Goal: Information Seeking & Learning: Learn about a topic

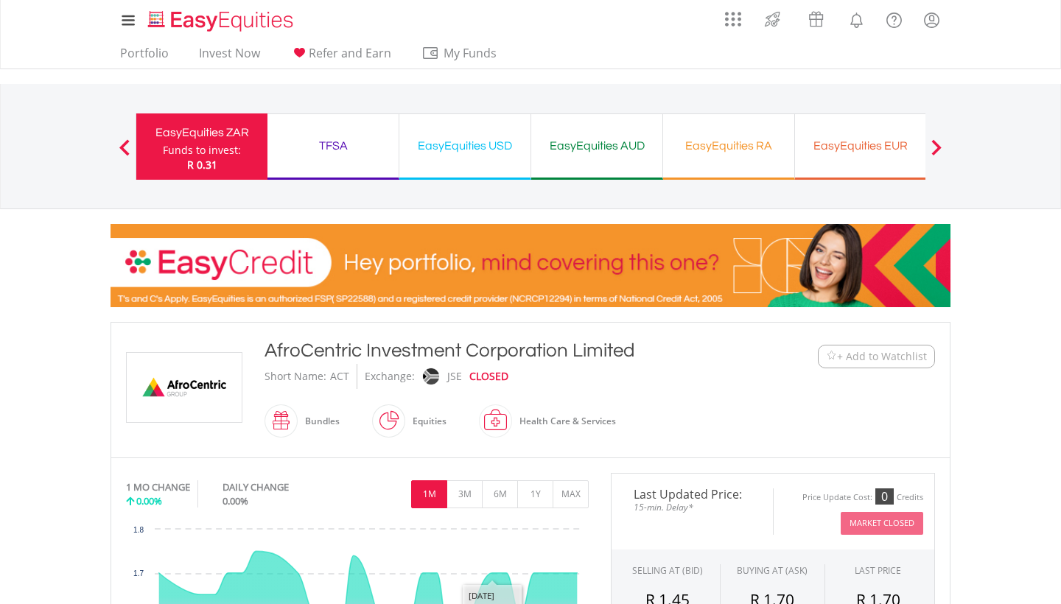
scroll to position [484, 0]
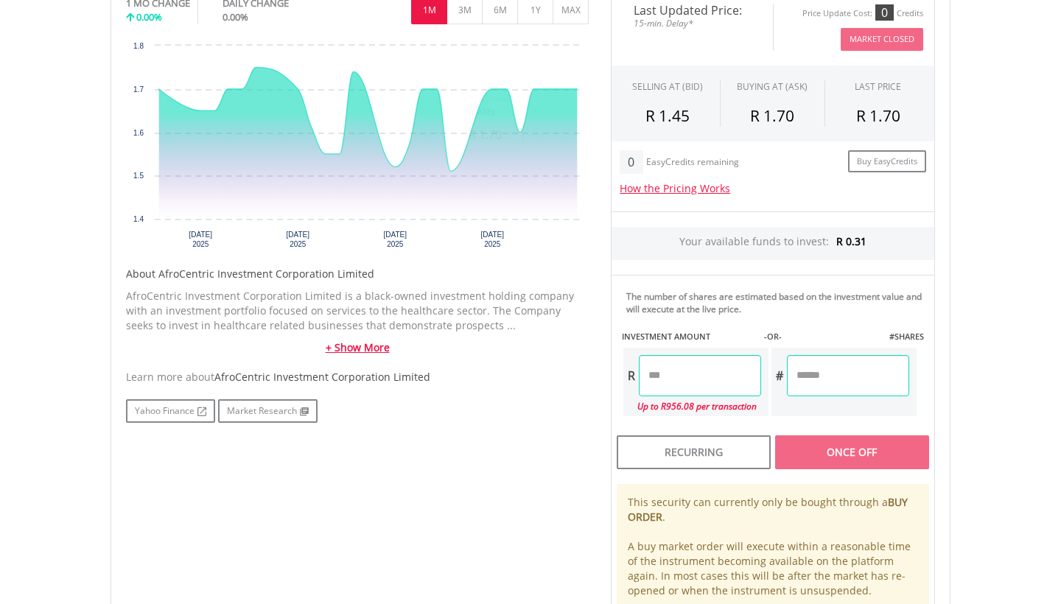
click at [364, 348] on link "+ Show More" at bounding box center [357, 347] width 463 height 15
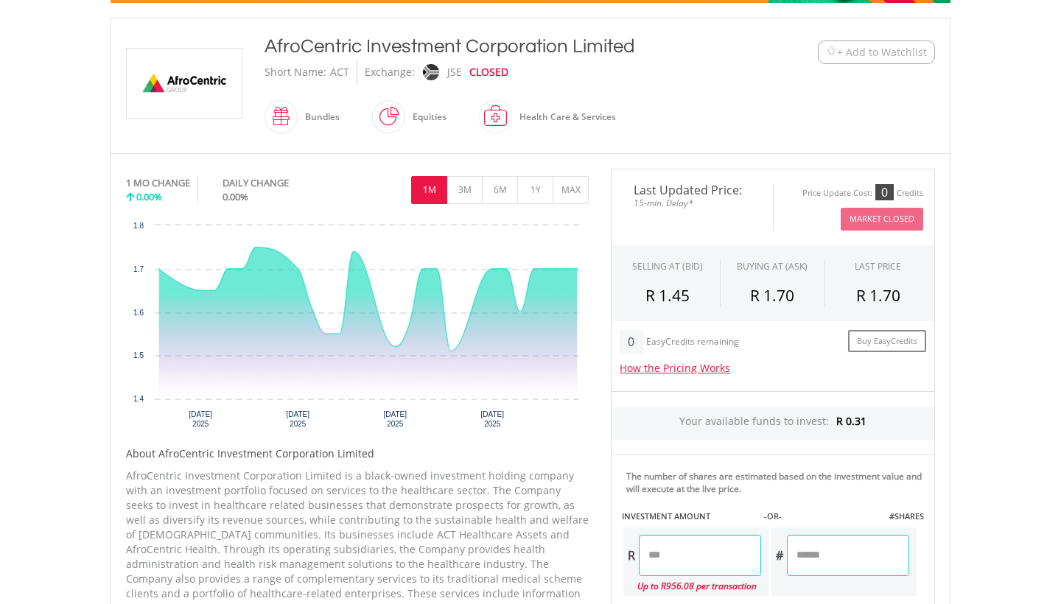
scroll to position [305, 0]
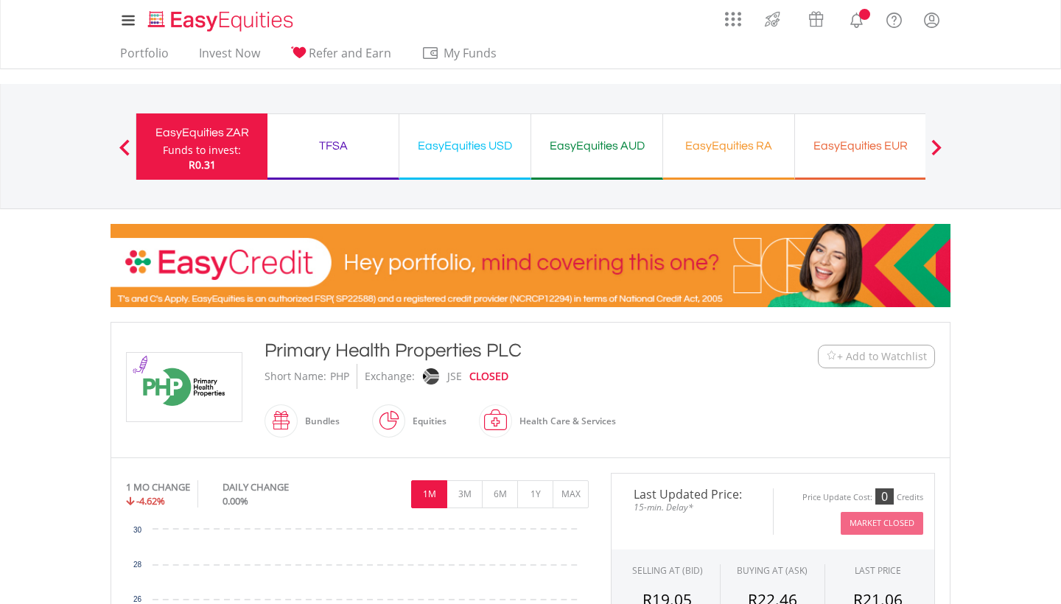
scroll to position [276, 0]
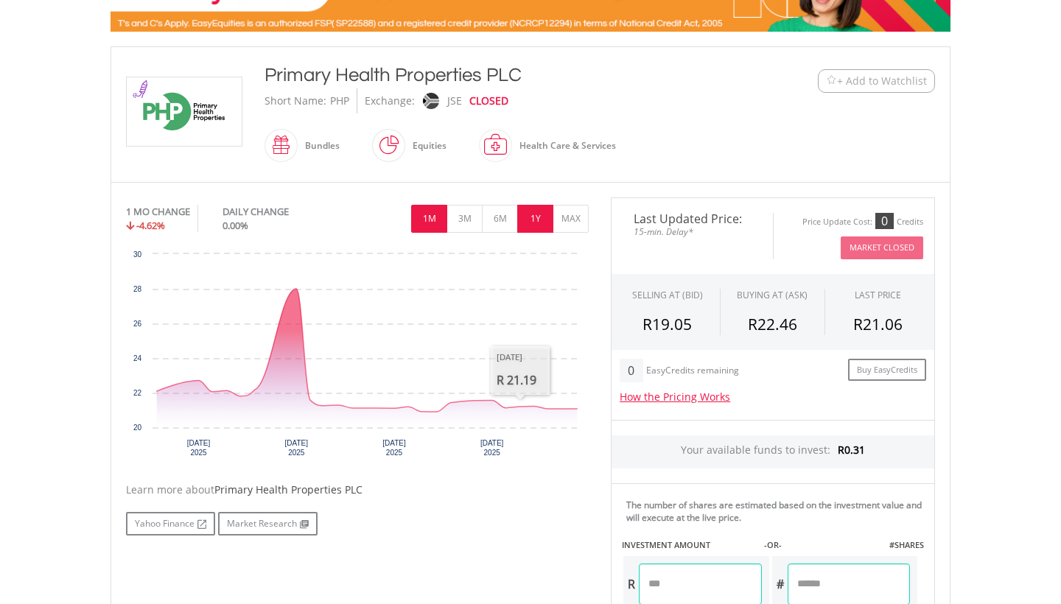
click at [530, 217] on button "1Y" at bounding box center [535, 219] width 36 height 28
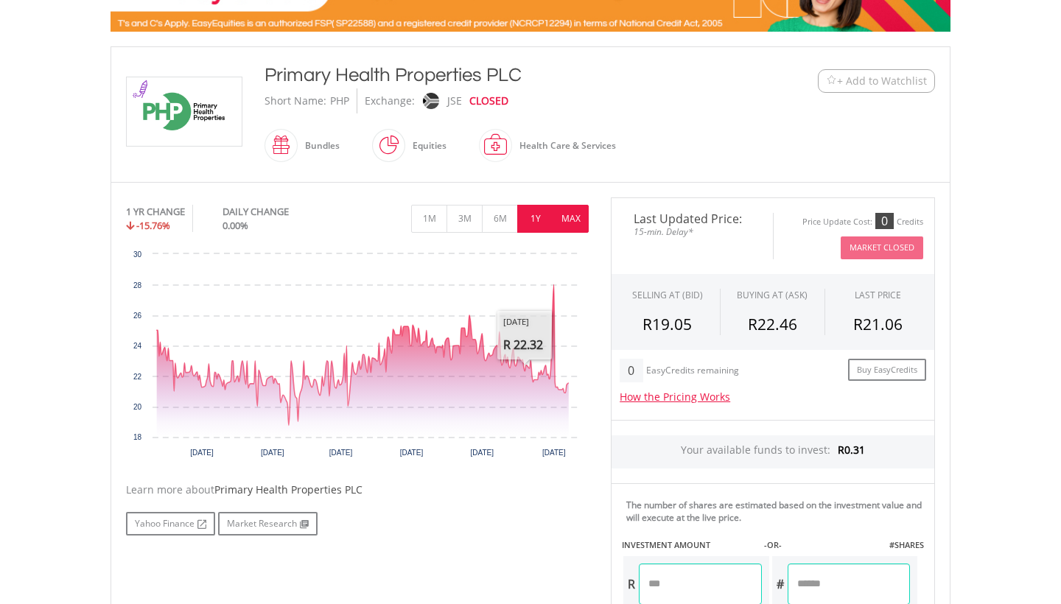
click at [575, 206] on button "MAX" at bounding box center [571, 219] width 36 height 28
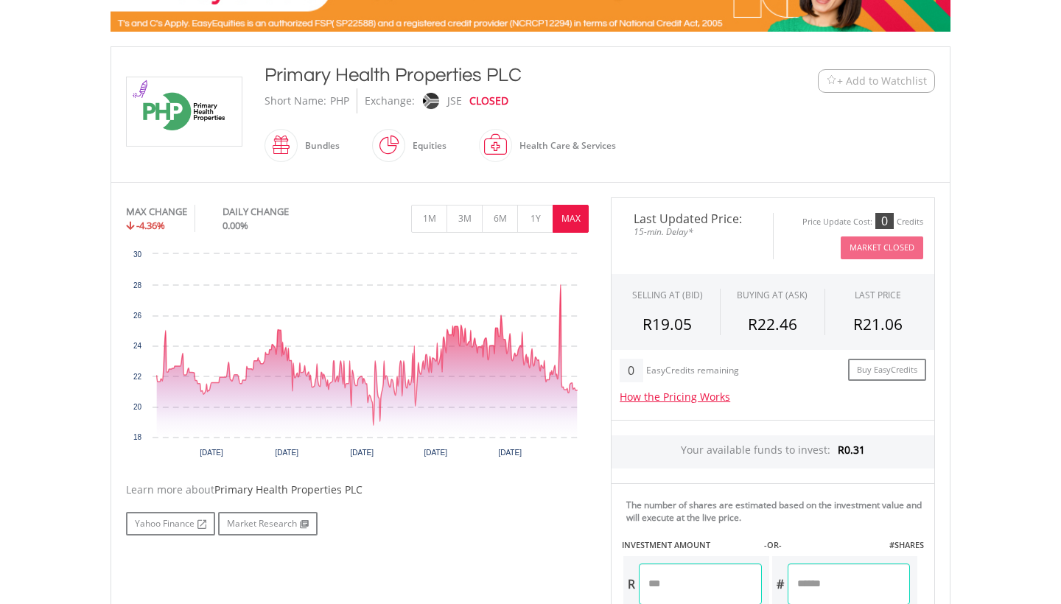
drag, startPoint x: 362, startPoint y: 491, endPoint x: 216, endPoint y: 484, distance: 146.7
click at [216, 484] on div "Learn more about Primary Health Properties PLC" at bounding box center [357, 490] width 463 height 15
copy div "Primary Health Properties PLC"
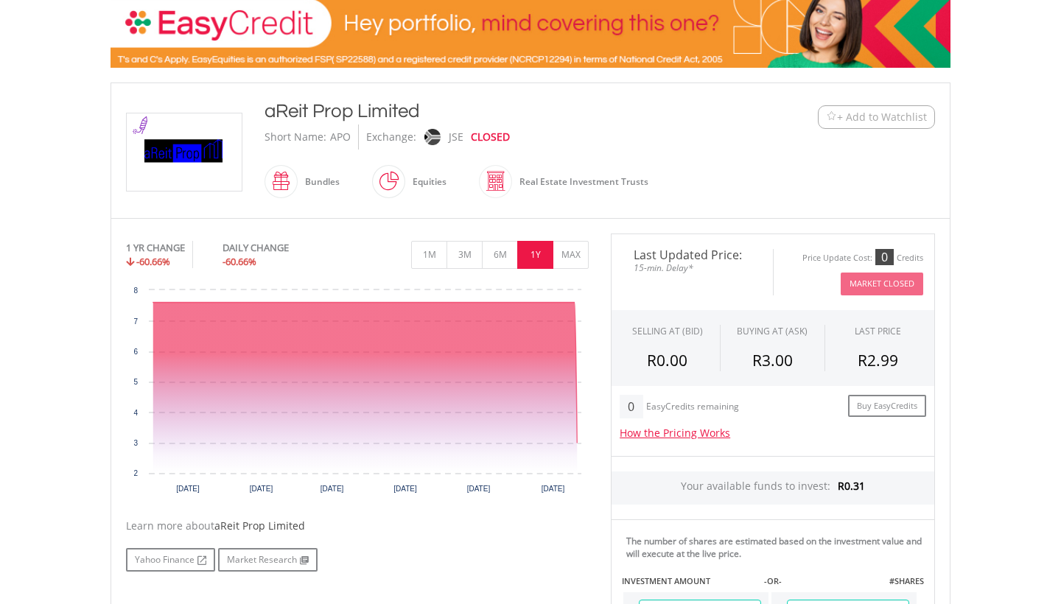
scroll to position [240, 0]
